Goal: Information Seeking & Learning: Check status

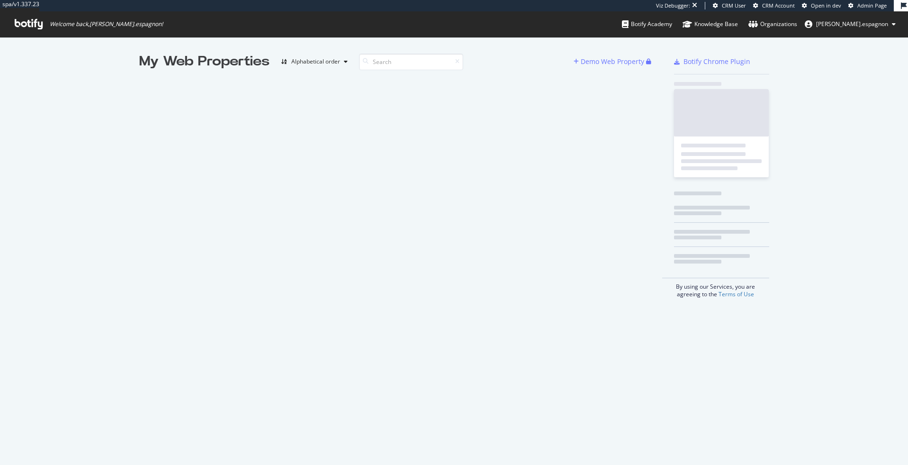
scroll to position [465, 908]
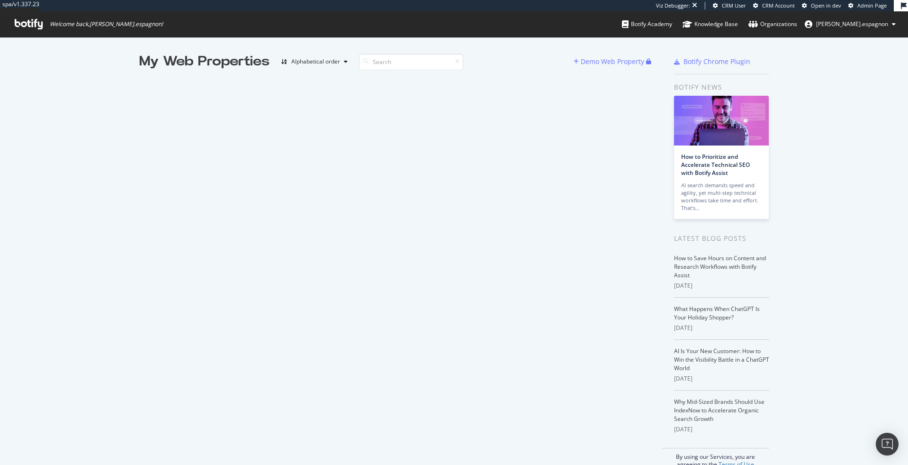
click at [852, 5] on icon at bounding box center [851, 5] width 5 height 5
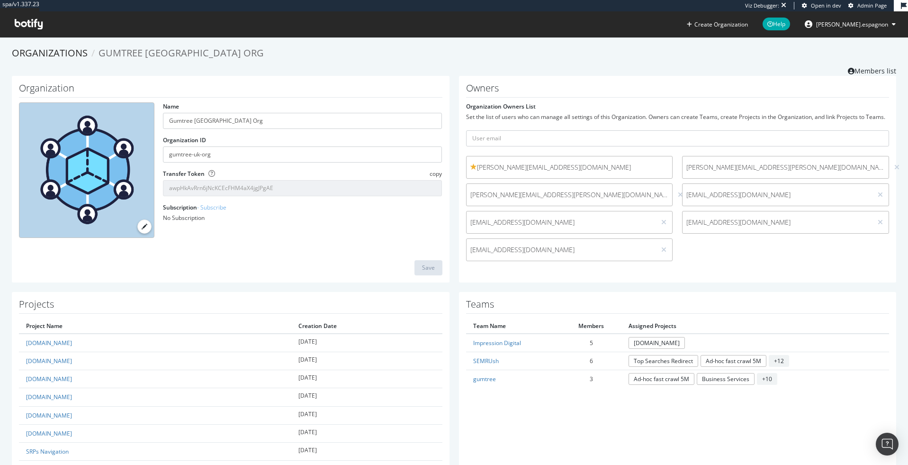
click at [39, 25] on icon at bounding box center [29, 24] width 28 height 10
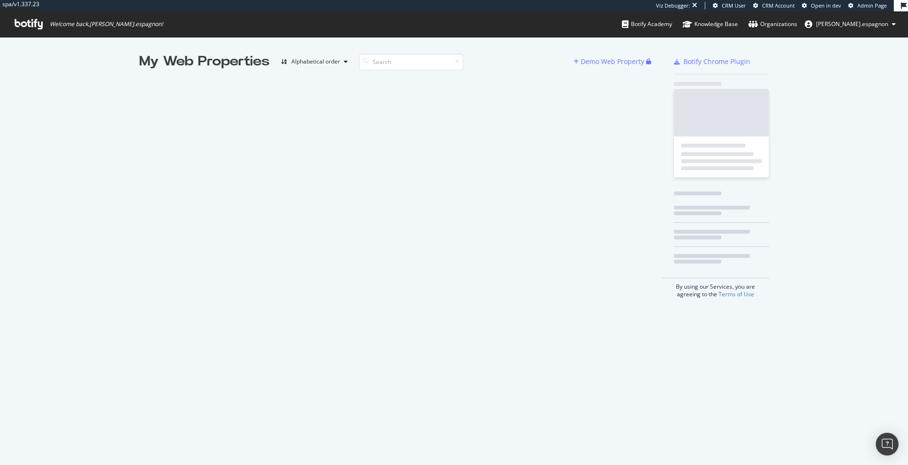
scroll to position [465, 908]
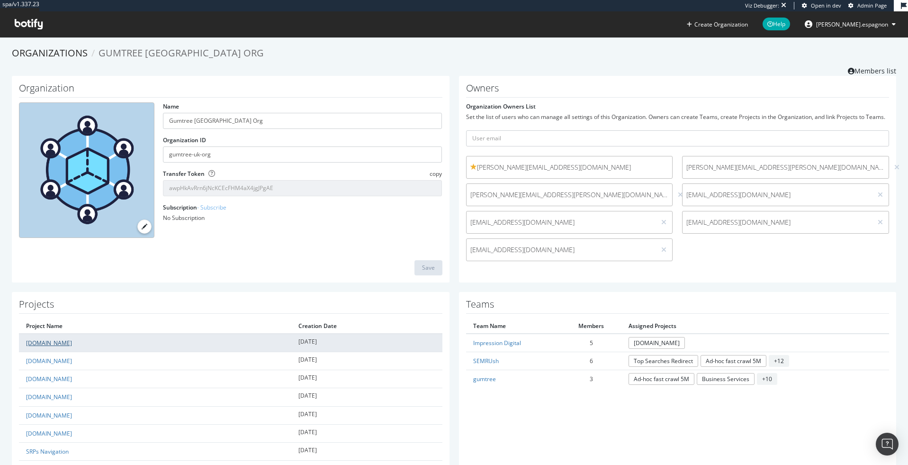
click at [55, 344] on link "[DOMAIN_NAME]" at bounding box center [49, 343] width 46 height 8
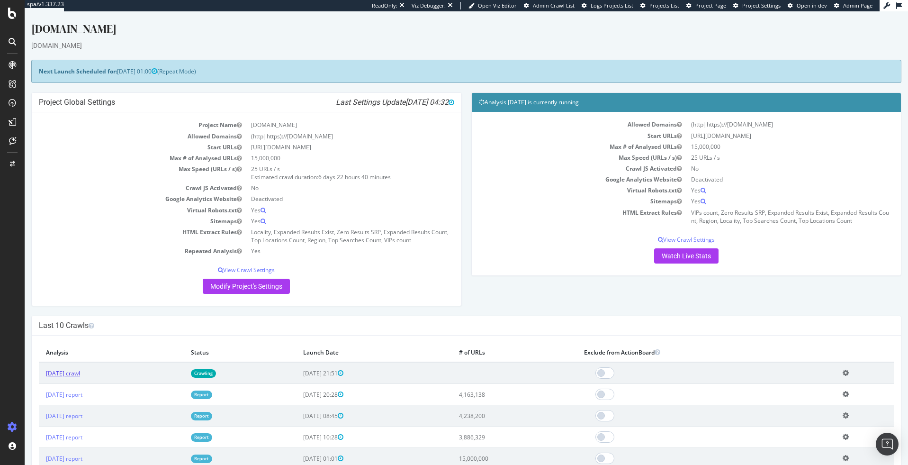
click at [80, 371] on link "[DATE] crawl" at bounding box center [63, 373] width 34 height 8
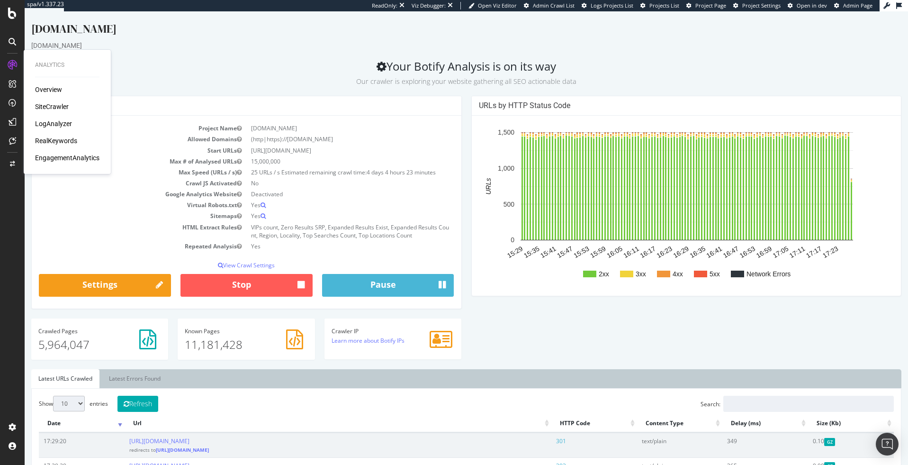
click at [54, 125] on div "LogAnalyzer" at bounding box center [53, 123] width 37 height 9
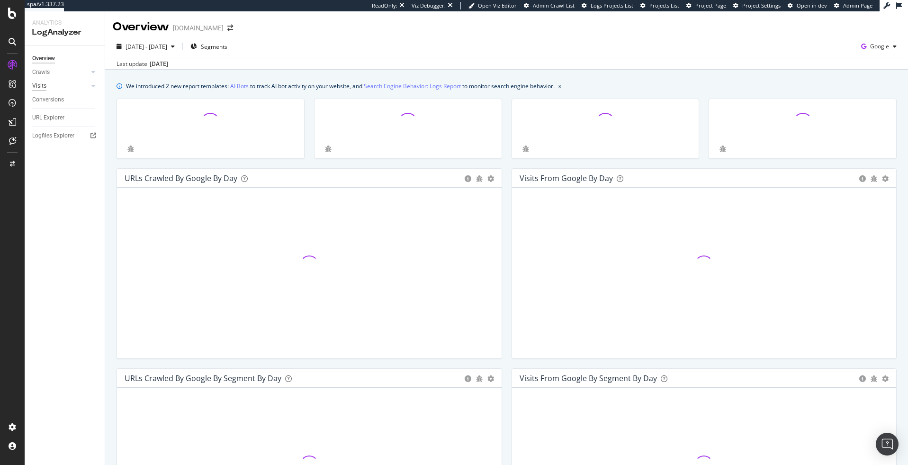
click at [45, 85] on div "Visits" at bounding box center [39, 86] width 14 height 10
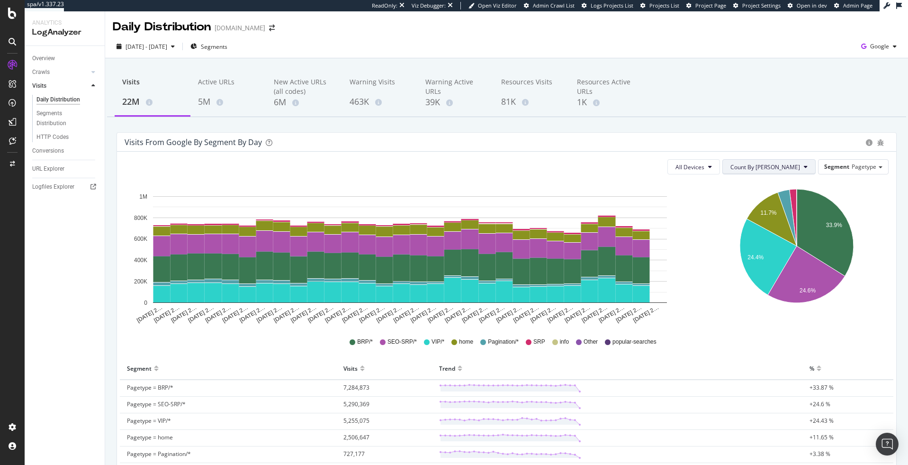
click at [800, 162] on button "Count By [PERSON_NAME]" at bounding box center [769, 166] width 93 height 15
click at [179, 44] on div "button" at bounding box center [172, 47] width 11 height 6
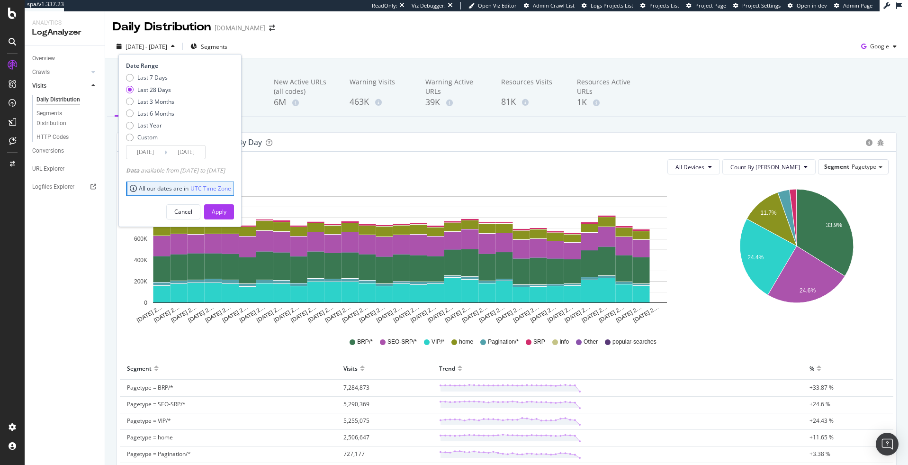
click at [350, 30] on div "Daily Distribution [DOMAIN_NAME]" at bounding box center [506, 23] width 803 height 24
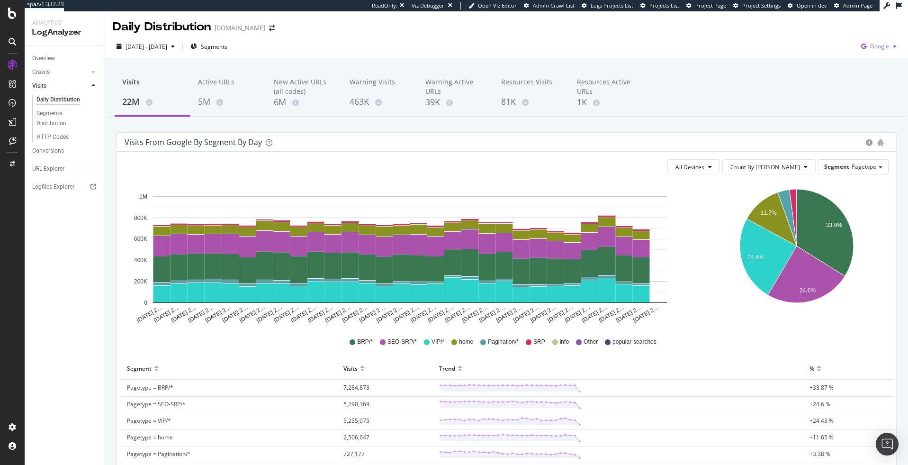
click at [880, 46] on span "Google" at bounding box center [879, 46] width 19 height 8
click at [828, 21] on span "Google" at bounding box center [832, 20] width 35 height 9
click at [179, 51] on div "[DATE] - [DATE]" at bounding box center [146, 46] width 66 height 14
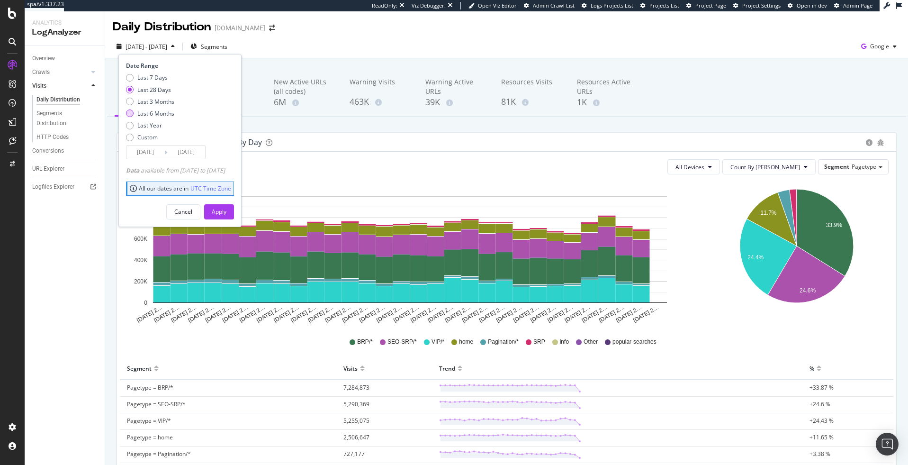
click at [161, 114] on div "Last 6 Months" at bounding box center [155, 113] width 37 height 8
type input "[DATE]"
click at [226, 213] on div "Apply" at bounding box center [219, 212] width 15 height 8
